Goal: Transaction & Acquisition: Purchase product/service

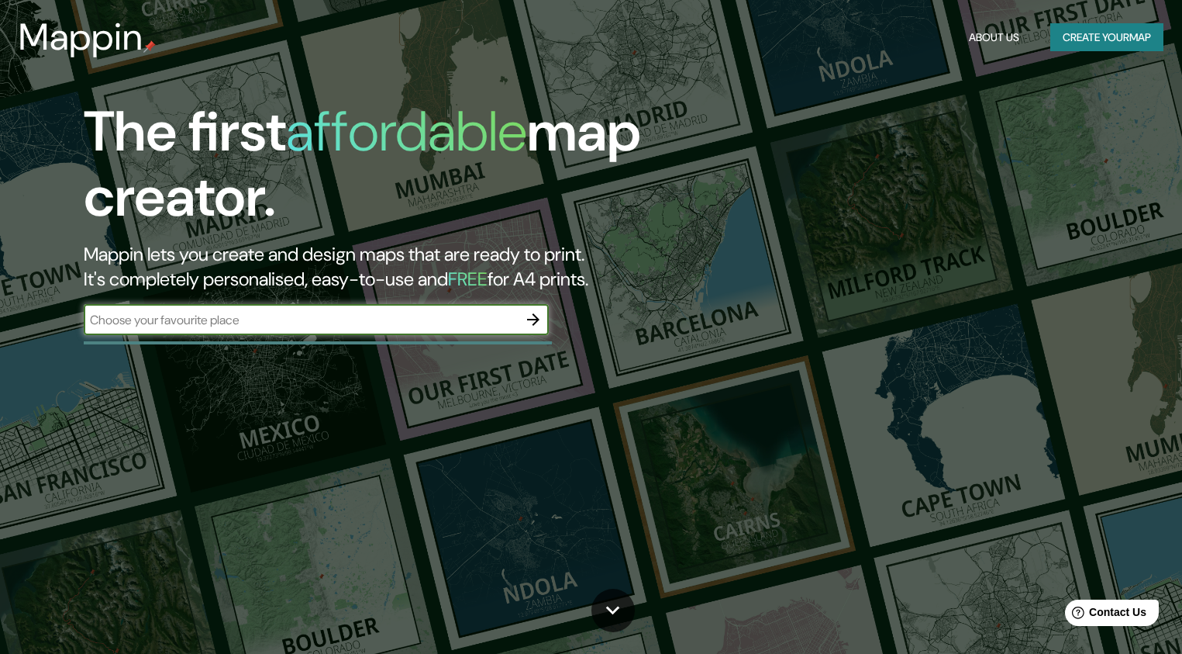
click at [302, 326] on input "text" at bounding box center [301, 320] width 434 height 18
click at [1109, 36] on button "Create your map" at bounding box center [1107, 37] width 113 height 29
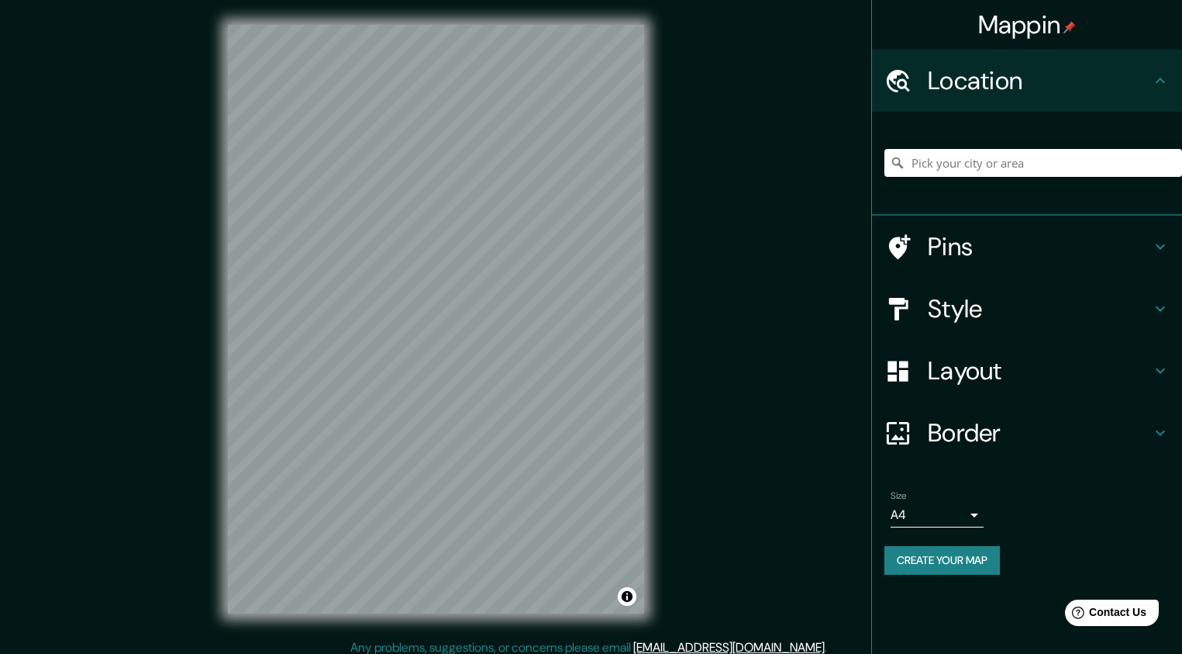
click at [985, 144] on div at bounding box center [1034, 163] width 298 height 78
click at [986, 156] on input "Pick your city or area" at bounding box center [1034, 163] width 298 height 28
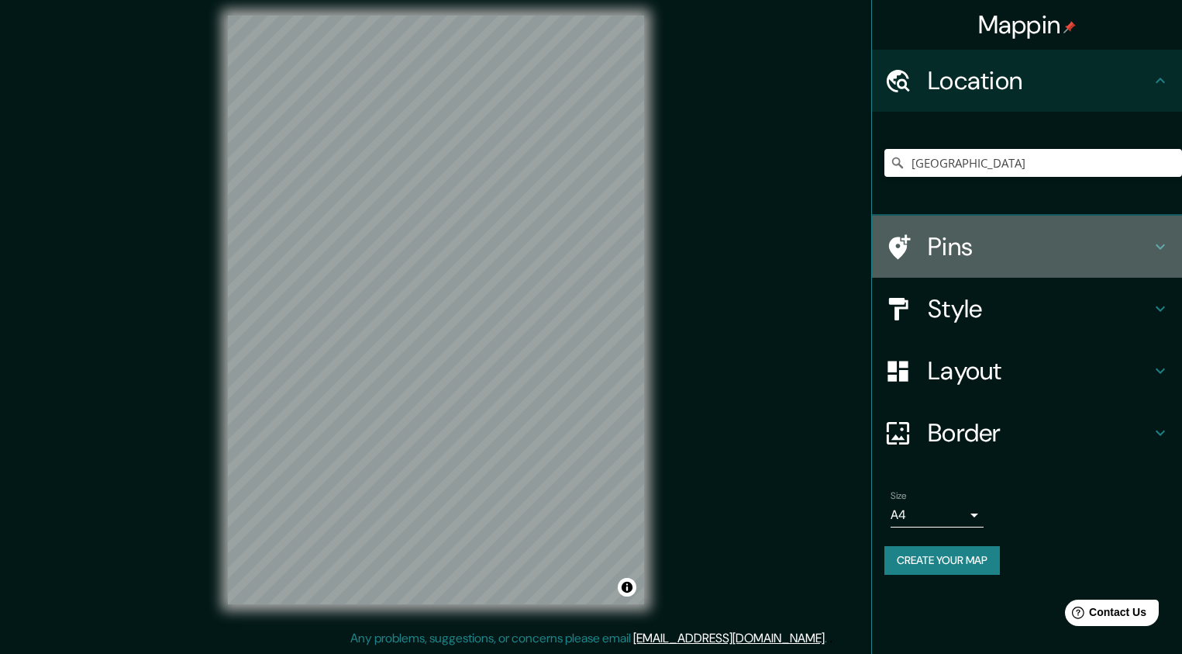
click at [943, 241] on h4 "Pins" at bounding box center [1039, 246] width 223 height 31
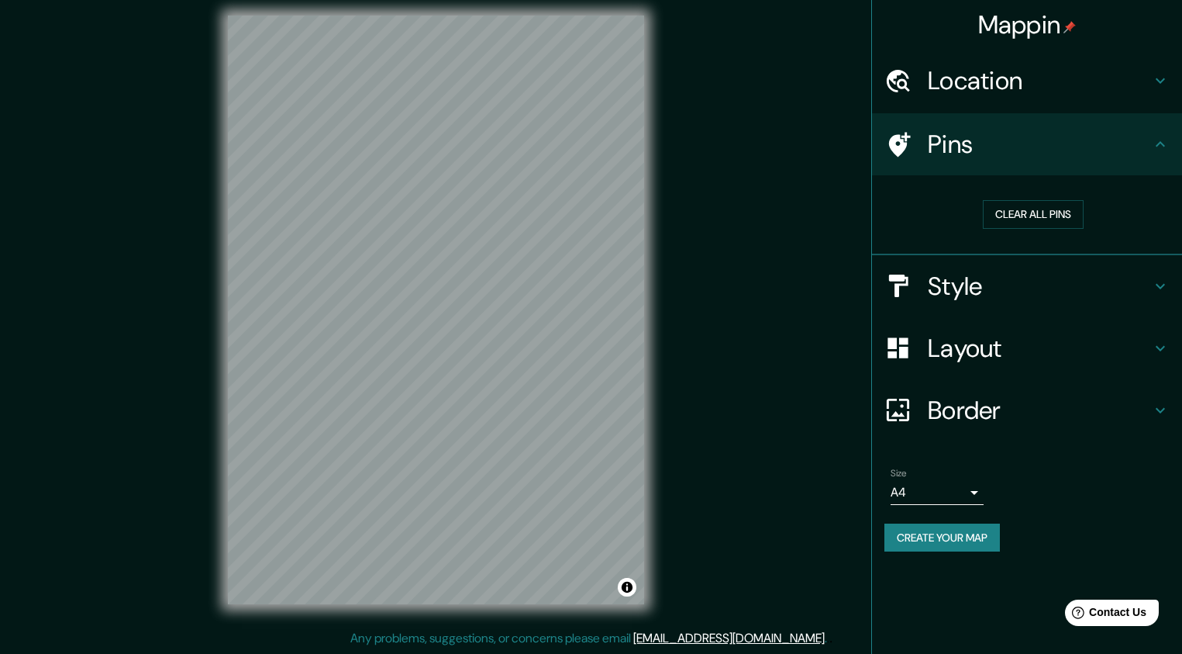
click at [975, 108] on div "Location" at bounding box center [1027, 81] width 310 height 62
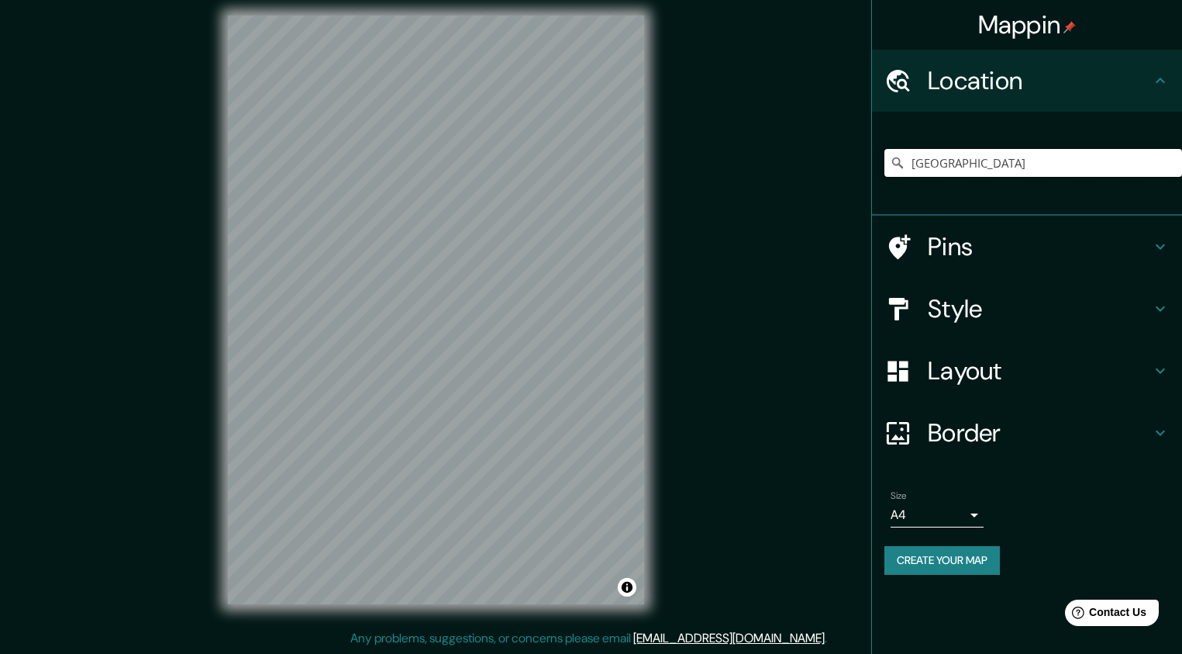
click at [952, 173] on input "[GEOGRAPHIC_DATA]" at bounding box center [1034, 163] width 298 height 28
click at [1005, 257] on h4 "Pins" at bounding box center [1039, 246] width 223 height 31
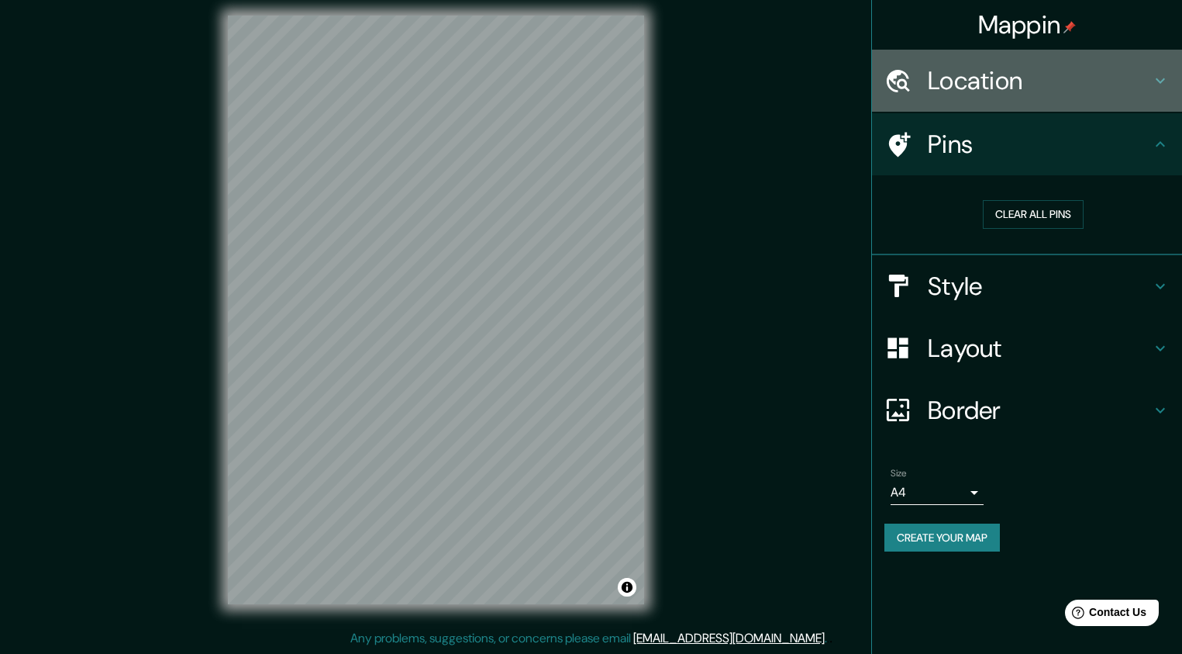
click at [1046, 54] on div "Location" at bounding box center [1027, 81] width 310 height 62
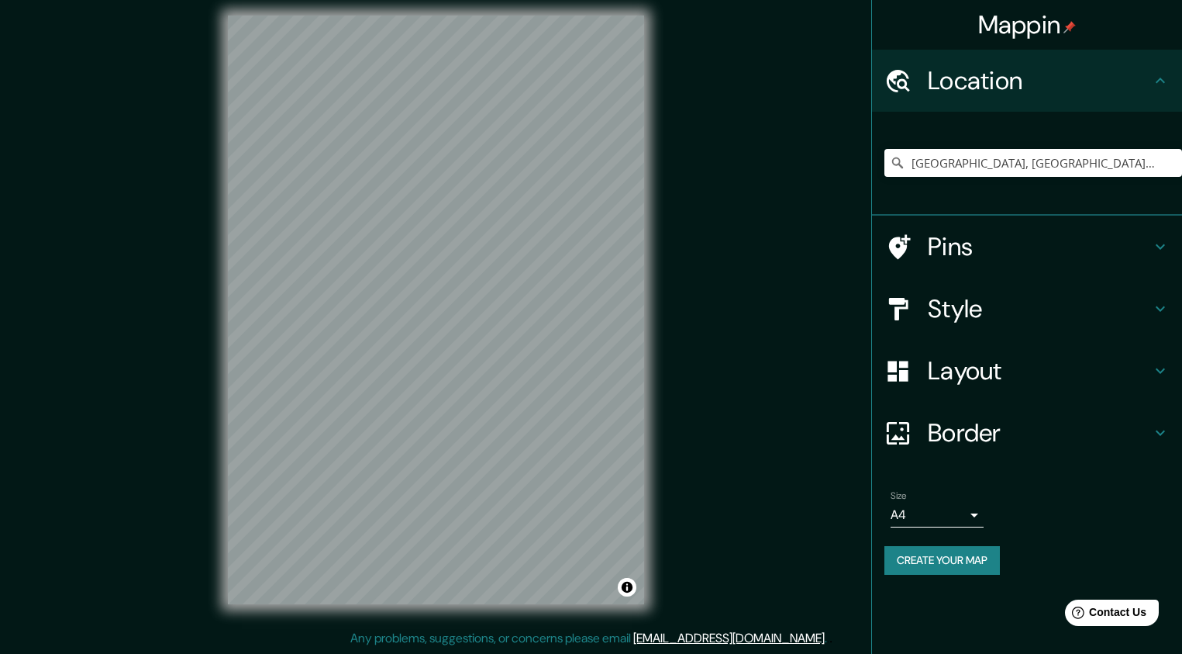
click at [973, 191] on div "[GEOGRAPHIC_DATA], [GEOGRAPHIC_DATA], [GEOGRAPHIC_DATA]" at bounding box center [1034, 163] width 298 height 78
click at [1065, 162] on input "[GEOGRAPHIC_DATA], [GEOGRAPHIC_DATA], [GEOGRAPHIC_DATA]" at bounding box center [1034, 163] width 298 height 28
click at [965, 163] on input "[GEOGRAPHIC_DATA], [GEOGRAPHIC_DATA], [GEOGRAPHIC_DATA]" at bounding box center [1034, 163] width 298 height 28
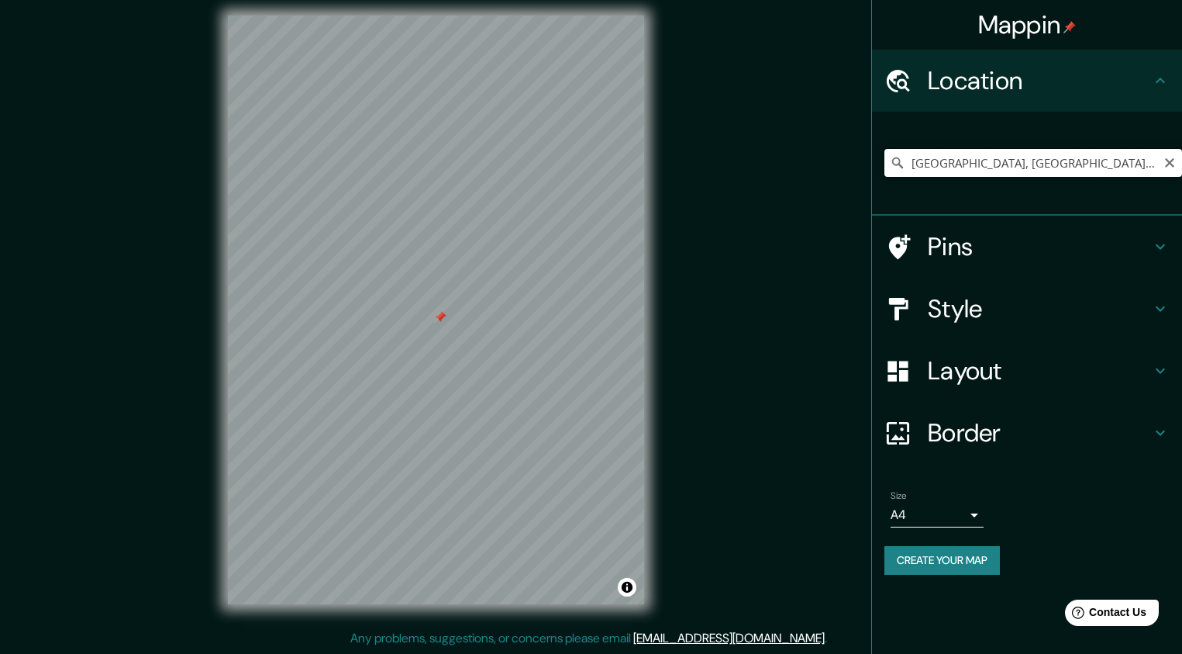
click at [965, 163] on input "[GEOGRAPHIC_DATA], [GEOGRAPHIC_DATA], [GEOGRAPHIC_DATA]" at bounding box center [1034, 163] width 298 height 28
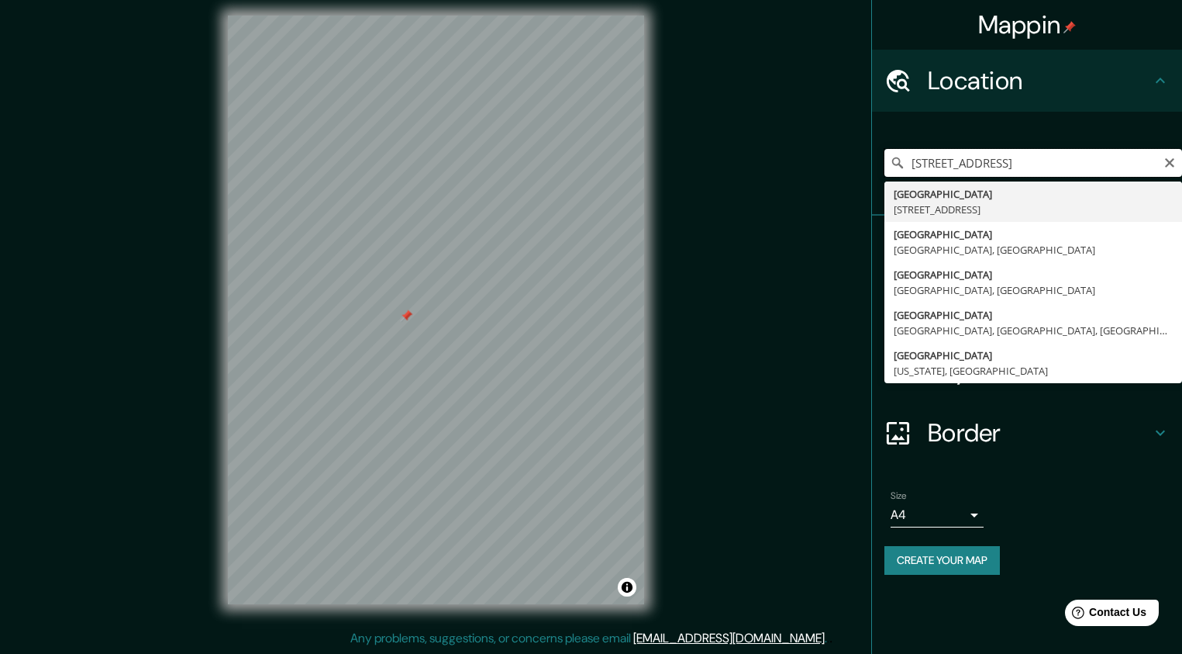
click at [936, 166] on input "[STREET_ADDRESS]" at bounding box center [1034, 163] width 298 height 28
click at [936, 167] on input "[STREET_ADDRESS]" at bounding box center [1034, 163] width 298 height 28
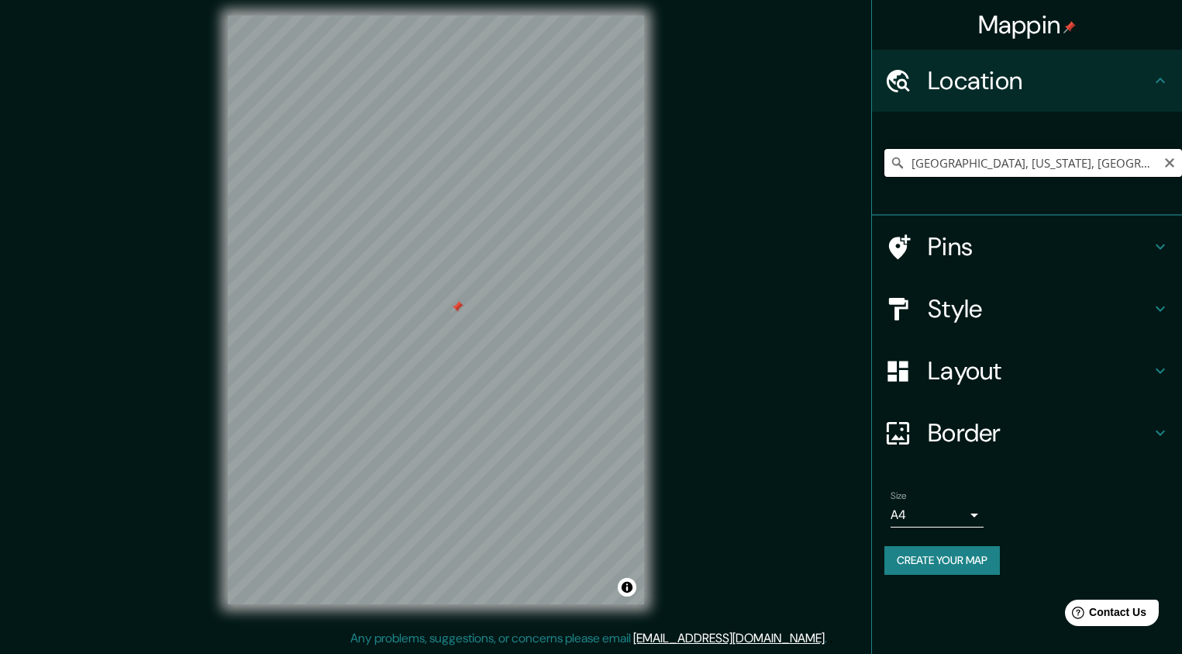
click at [982, 167] on input "[GEOGRAPHIC_DATA], [US_STATE], [GEOGRAPHIC_DATA]" at bounding box center [1034, 163] width 298 height 28
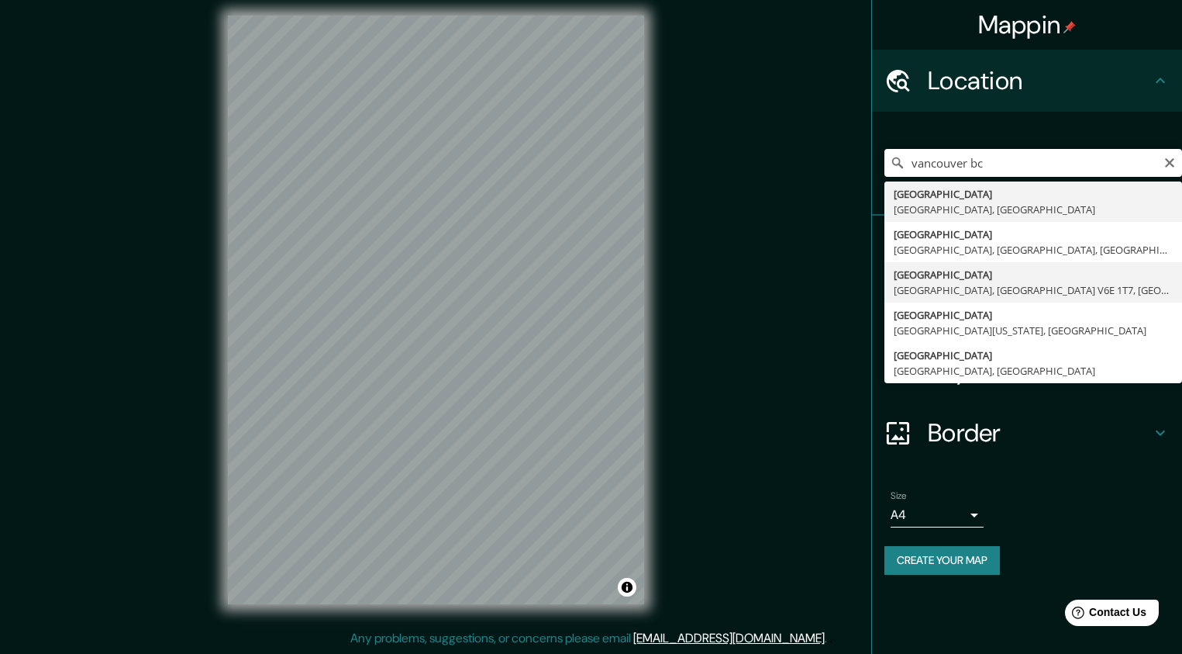
type input "[STREET_ADDRESS]"
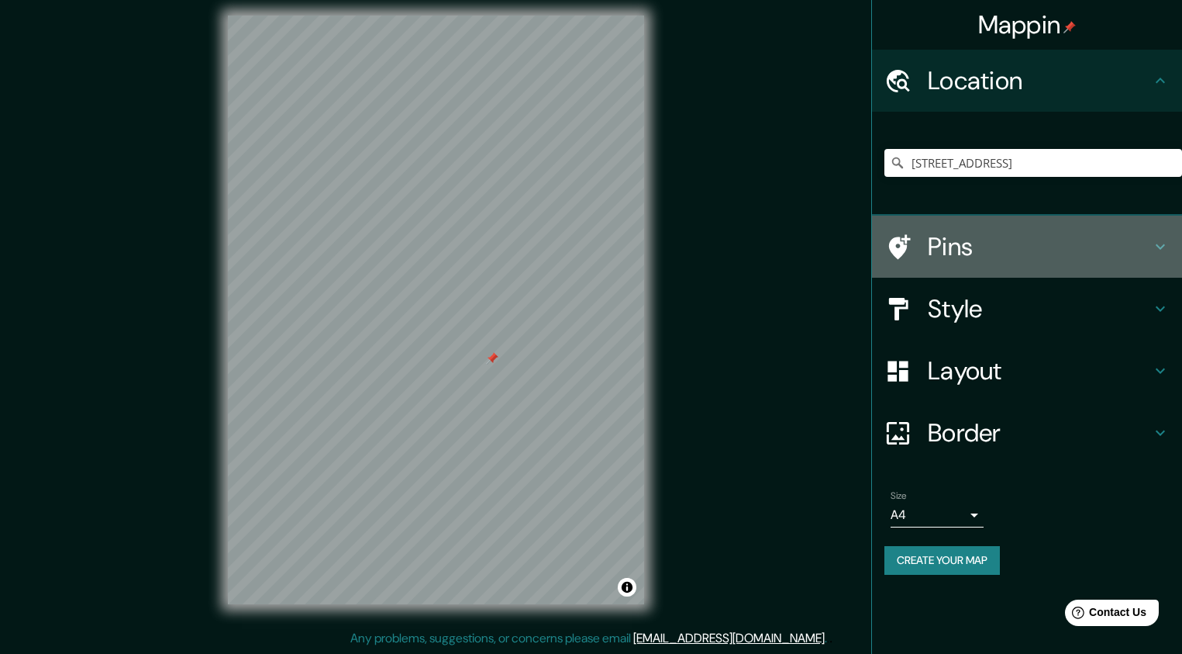
click at [994, 241] on h4 "Pins" at bounding box center [1039, 246] width 223 height 31
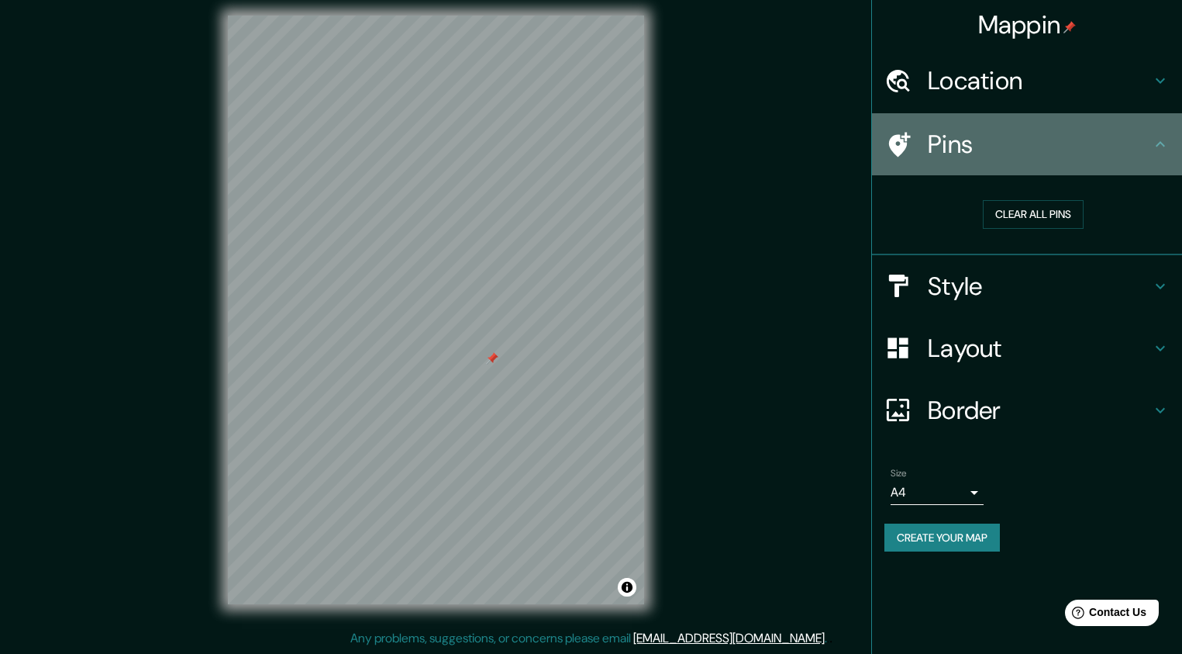
click at [961, 145] on h4 "Pins" at bounding box center [1039, 144] width 223 height 31
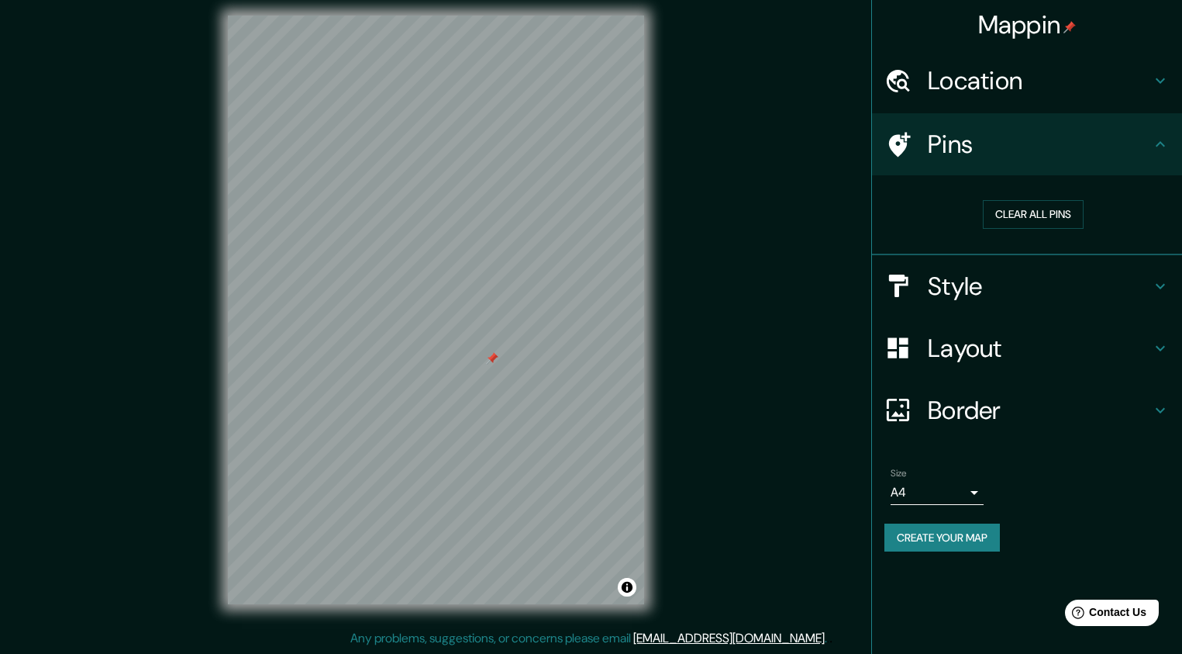
click at [972, 293] on h4 "Style" at bounding box center [1039, 286] width 223 height 31
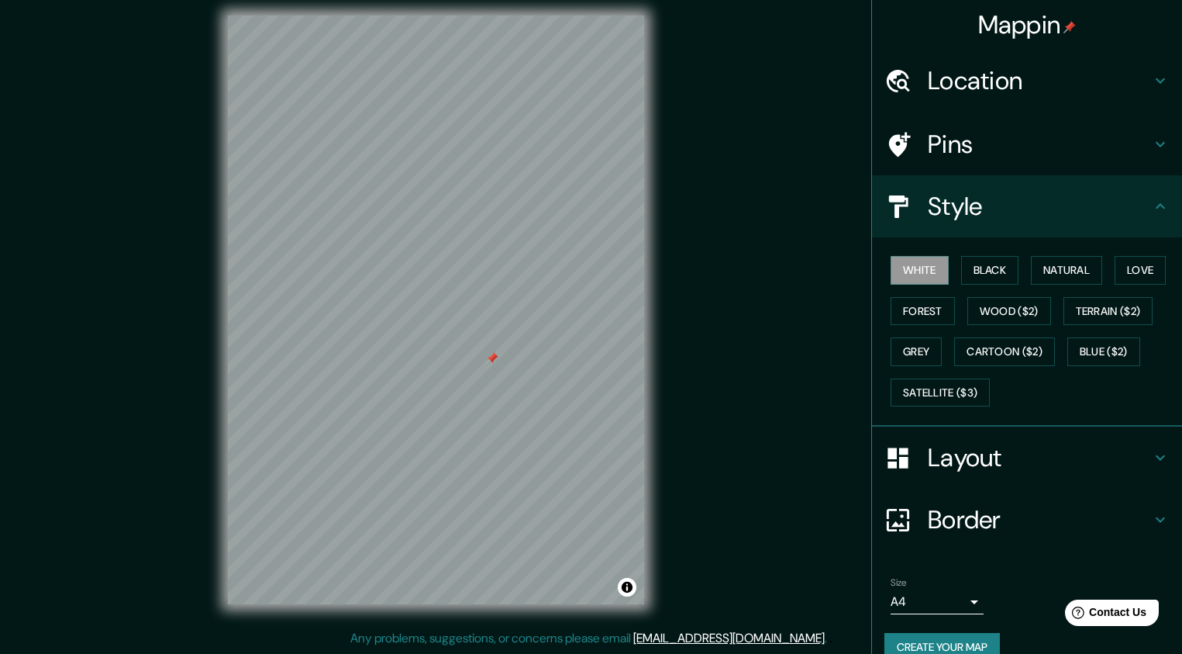
click at [957, 214] on h4 "Style" at bounding box center [1039, 206] width 223 height 31
click at [657, 489] on div "© Mapbox © OpenStreetMap Improve this map" at bounding box center [436, 310] width 466 height 638
click at [1089, 261] on button "Natural" at bounding box center [1066, 270] width 71 height 29
click at [933, 305] on button "Forest" at bounding box center [923, 311] width 64 height 29
click at [909, 353] on button "Grey" at bounding box center [916, 351] width 51 height 29
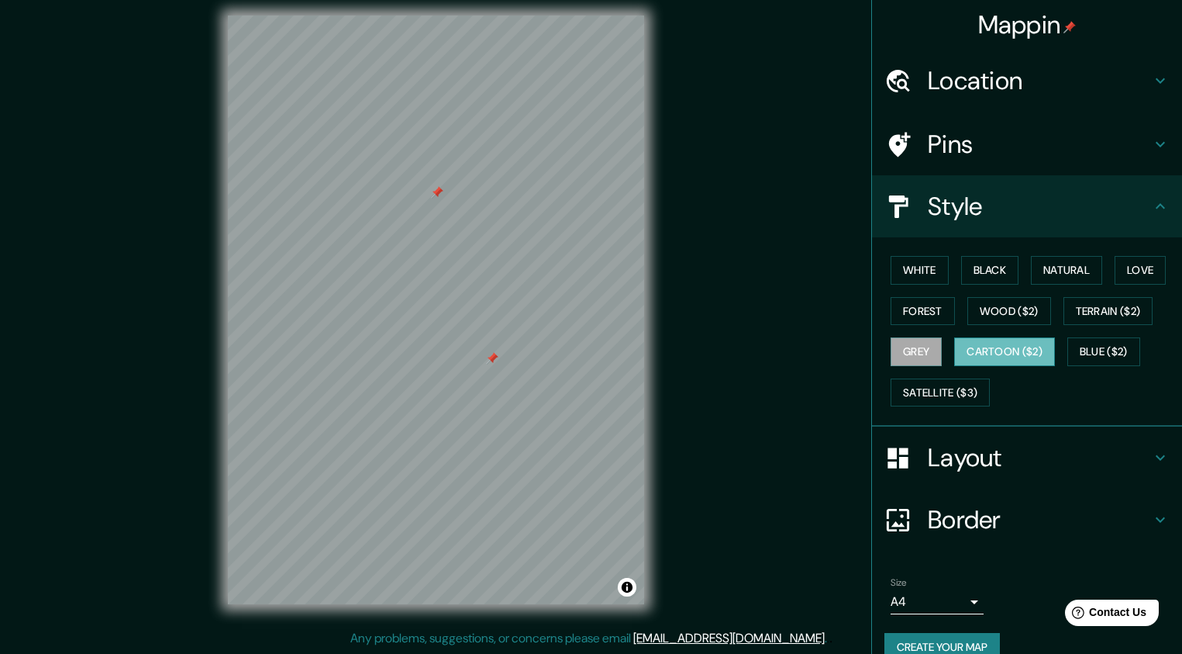
click at [1029, 350] on button "Cartoon ($2)" at bounding box center [1004, 351] width 101 height 29
click at [1124, 349] on button "Blue ($2)" at bounding box center [1104, 351] width 73 height 29
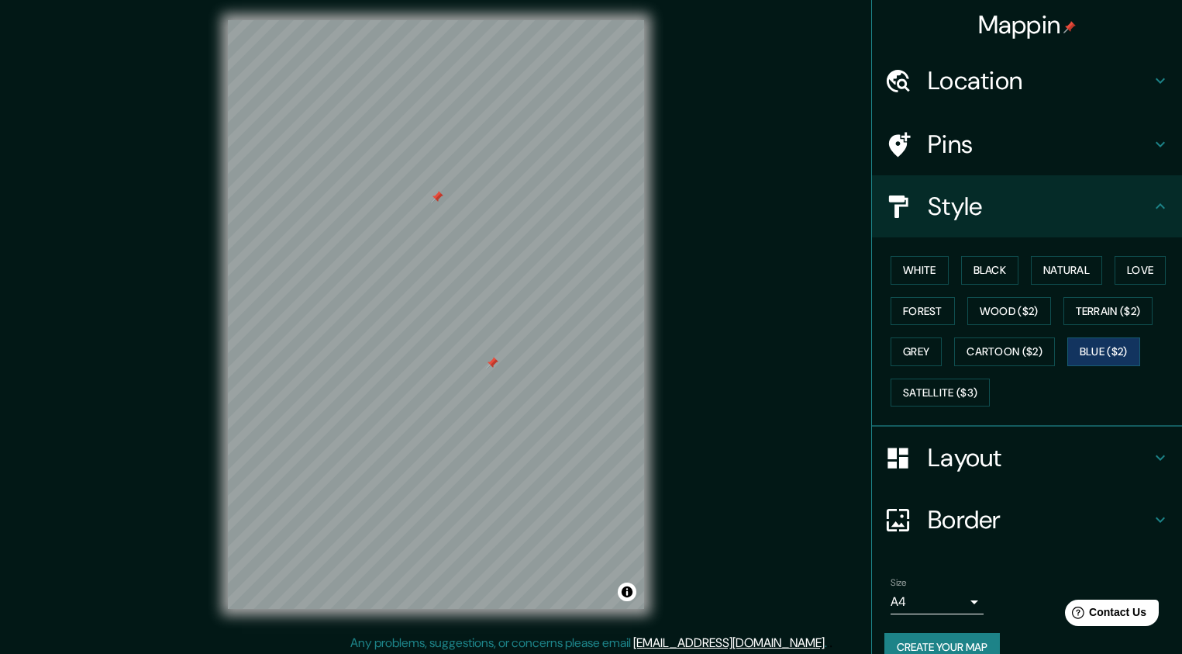
scroll to position [9, 0]
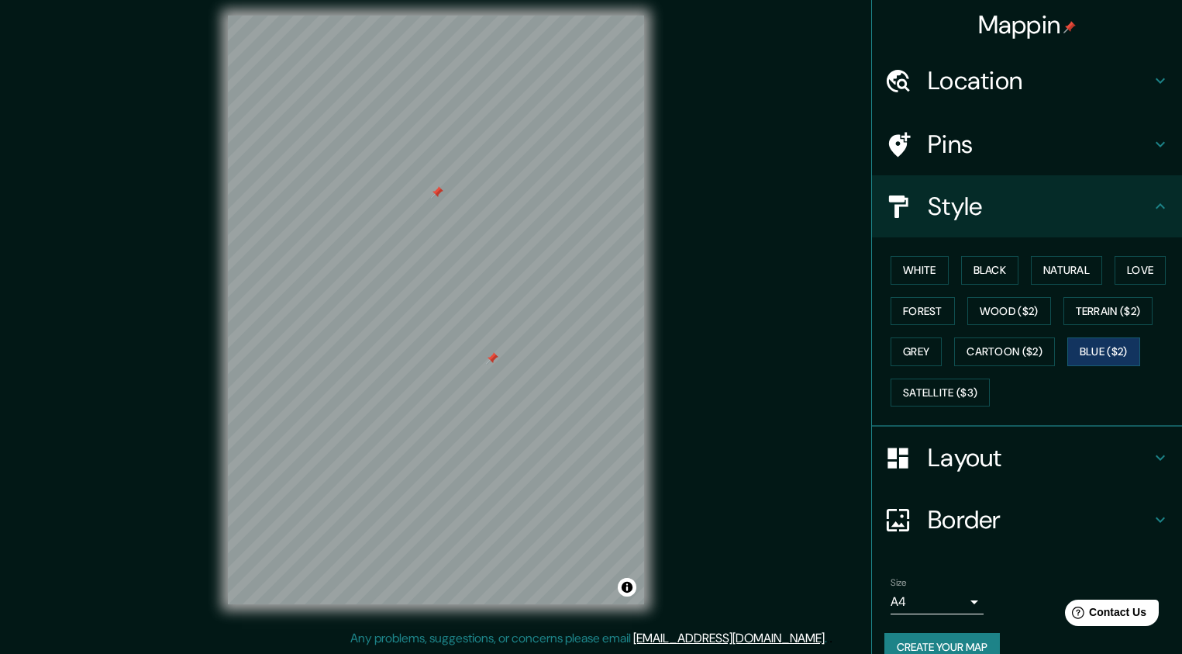
click at [967, 198] on h4 "Style" at bounding box center [1039, 206] width 223 height 31
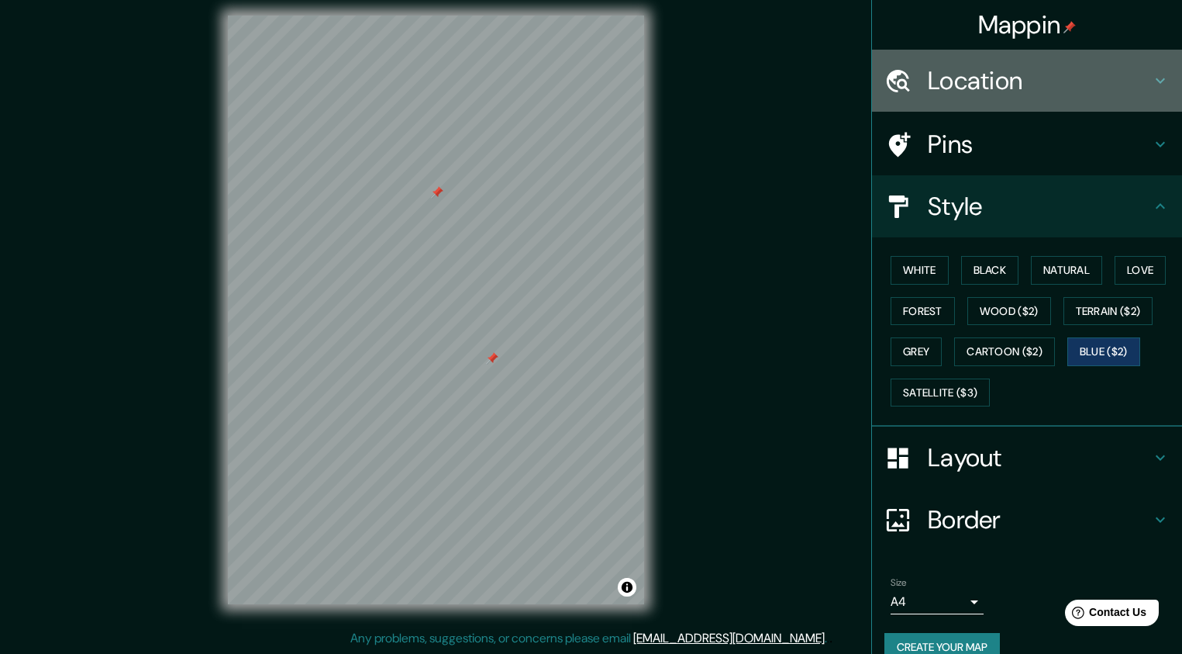
click at [1041, 95] on h4 "Location" at bounding box center [1039, 80] width 223 height 31
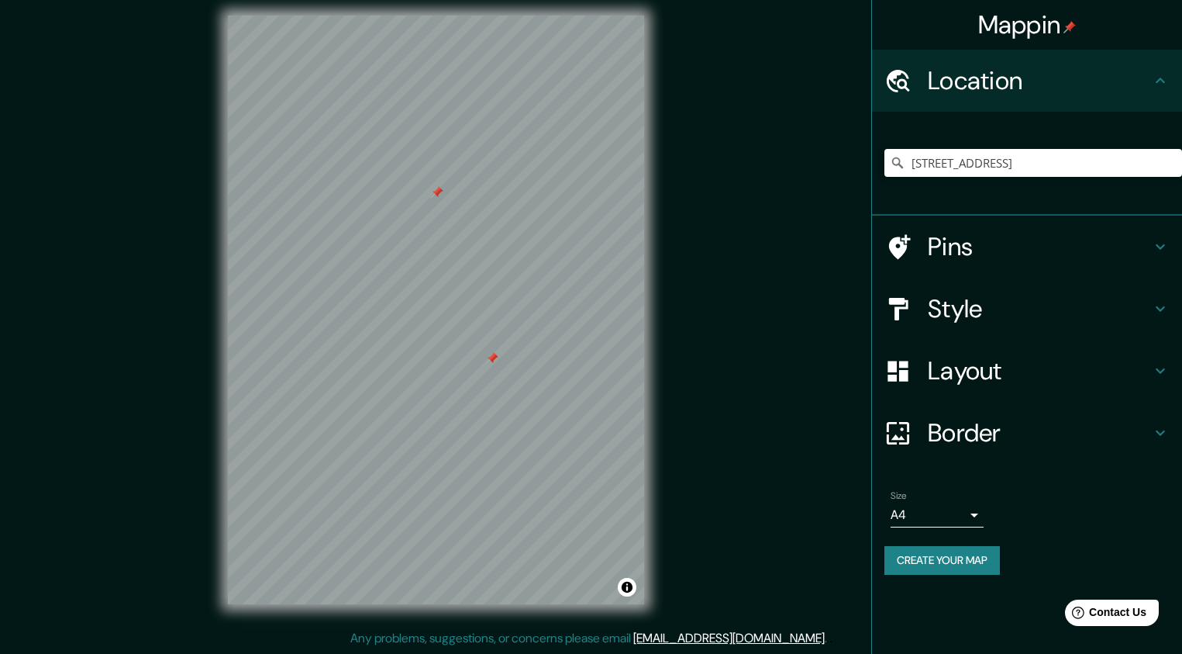
click at [1041, 94] on h4 "Location" at bounding box center [1039, 80] width 223 height 31
click at [971, 443] on h4 "Border" at bounding box center [1039, 432] width 223 height 31
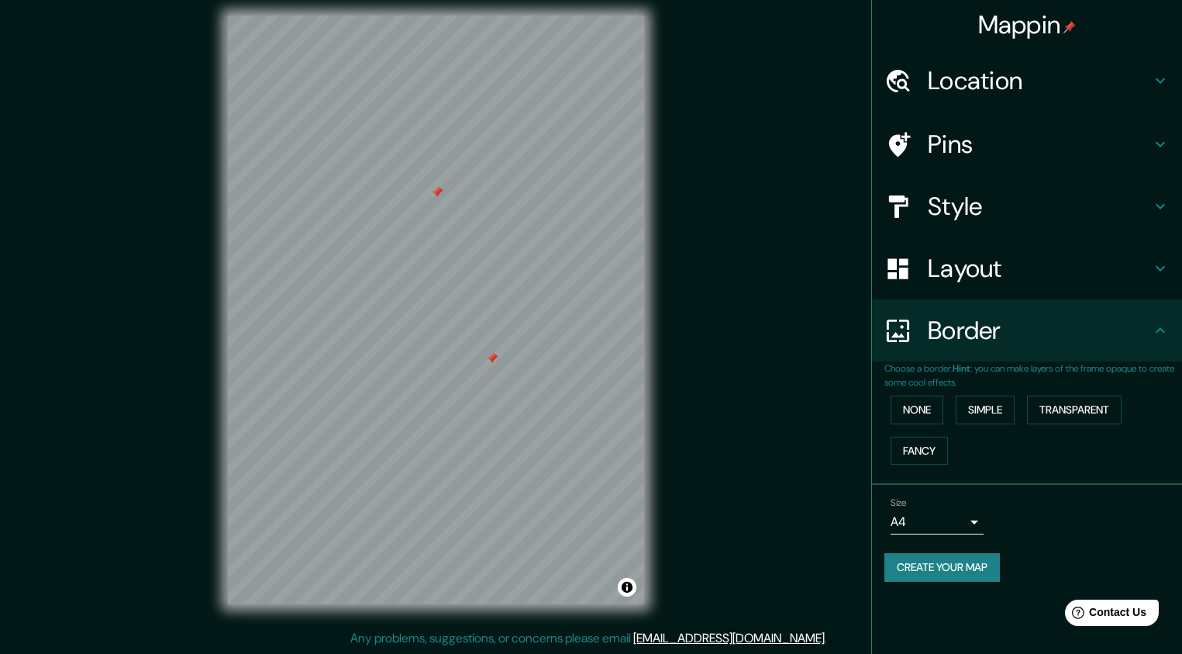
click at [970, 312] on div "Border" at bounding box center [1027, 330] width 310 height 62
click at [971, 293] on div "Layout" at bounding box center [1027, 268] width 310 height 62
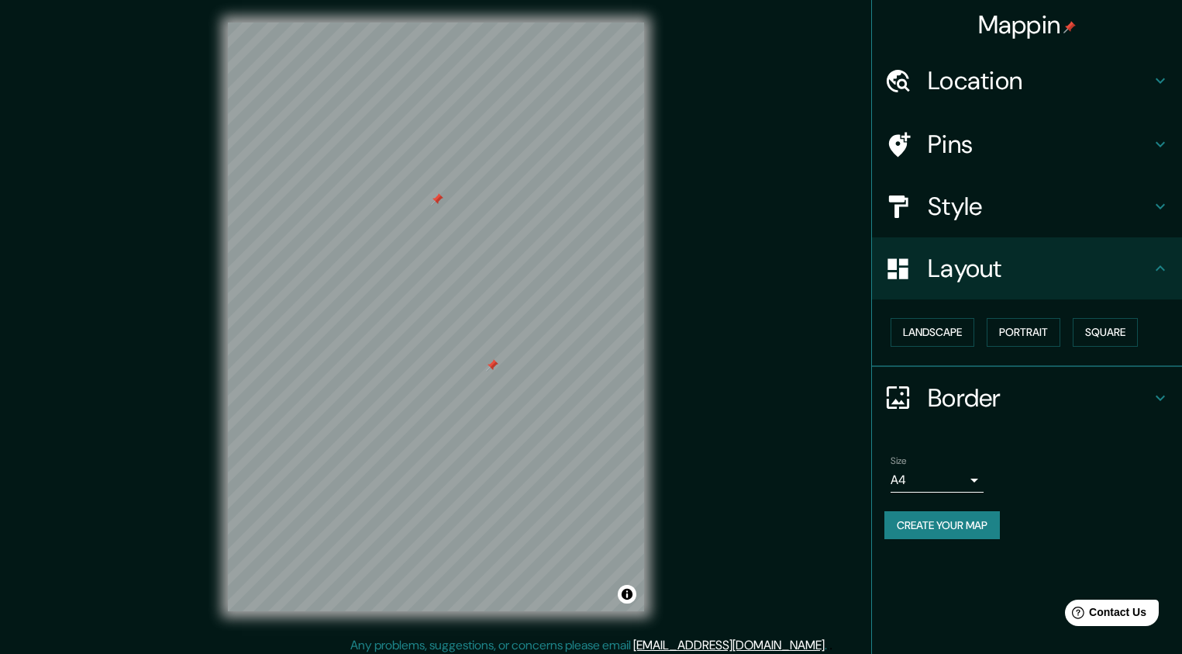
scroll to position [0, 0]
